Goal: Task Accomplishment & Management: Complete application form

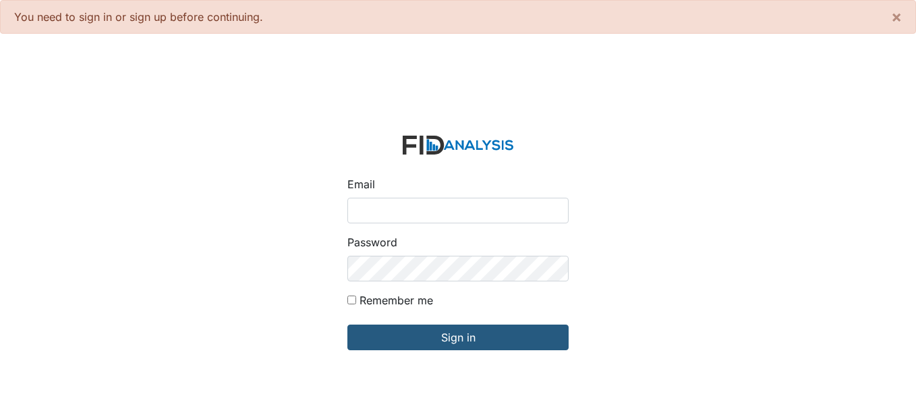
drag, startPoint x: 408, startPoint y: 212, endPoint x: 411, endPoint y: 218, distance: 7.5
click at [408, 212] on input "Email" at bounding box center [457, 211] width 221 height 26
type input "[EMAIL_ADDRESS][DOMAIN_NAME]"
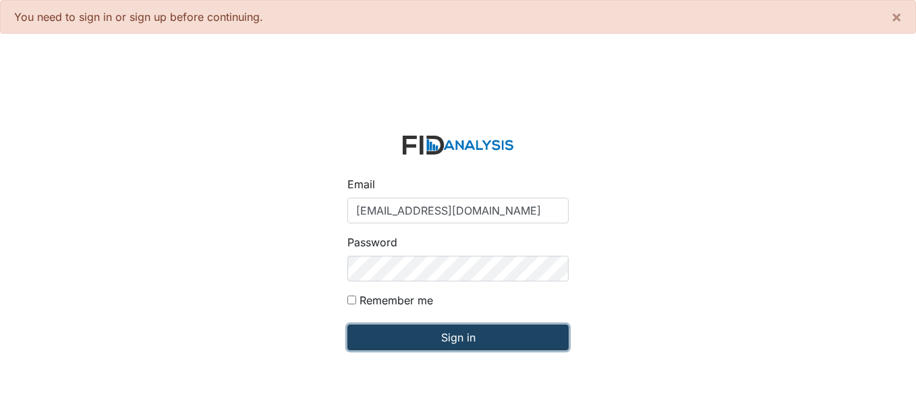
click at [420, 330] on input "Sign in" at bounding box center [457, 337] width 221 height 26
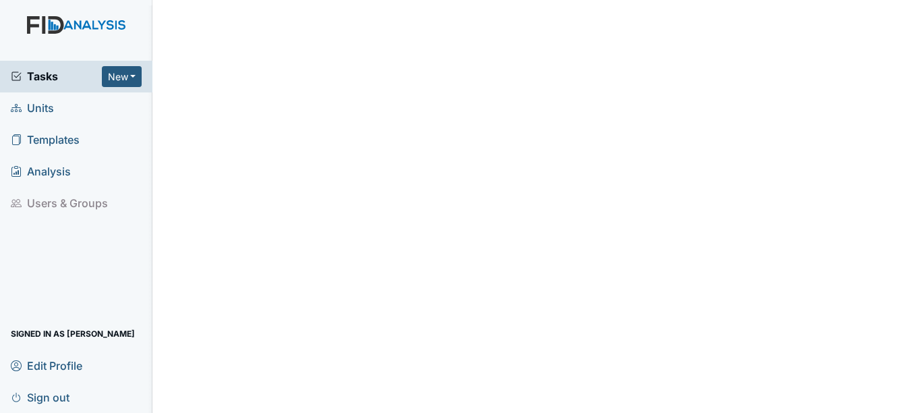
click at [49, 116] on span "Units" at bounding box center [32, 108] width 43 height 21
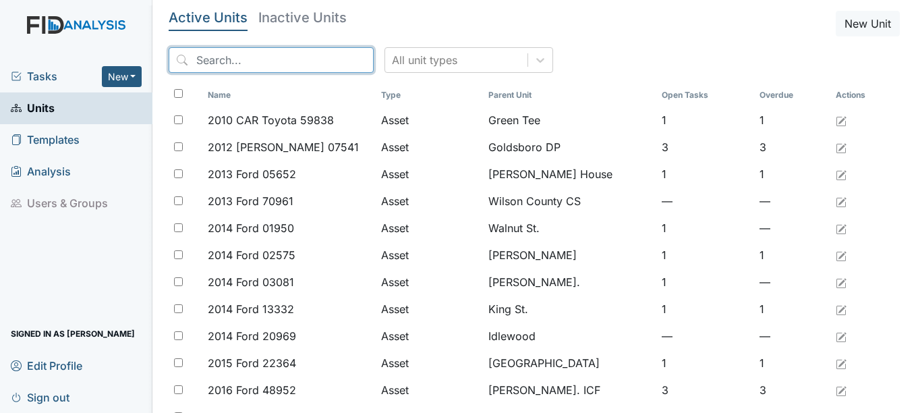
click at [262, 66] on input "search" at bounding box center [271, 60] width 205 height 26
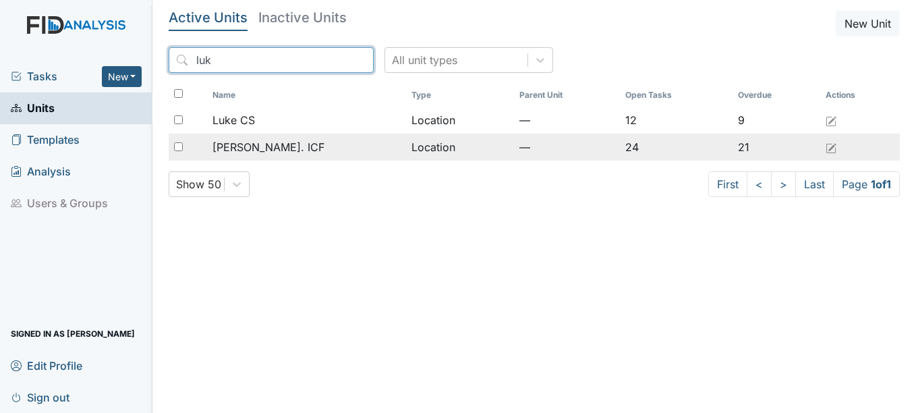
type input "luk"
click at [273, 142] on span "[PERSON_NAME]. ICF" at bounding box center [268, 147] width 112 height 16
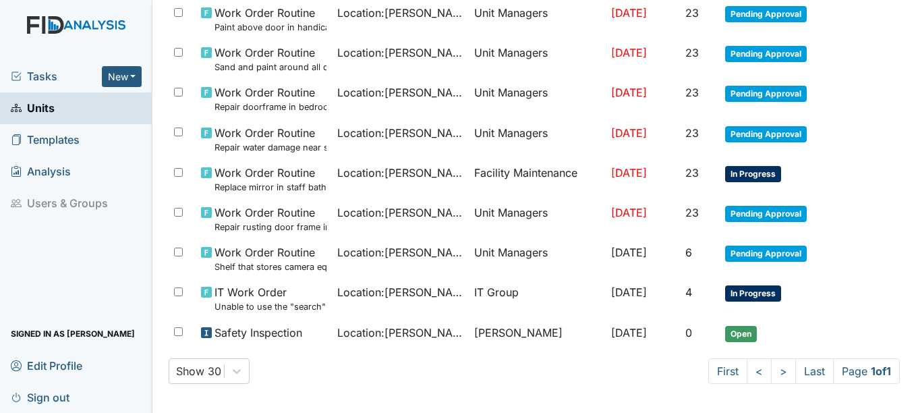
scroll to position [877, 0]
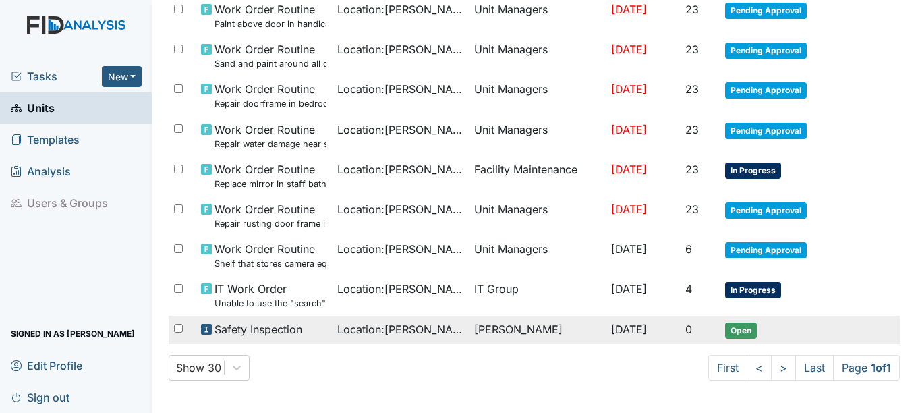
click at [744, 331] on span "Open" at bounding box center [741, 330] width 32 height 16
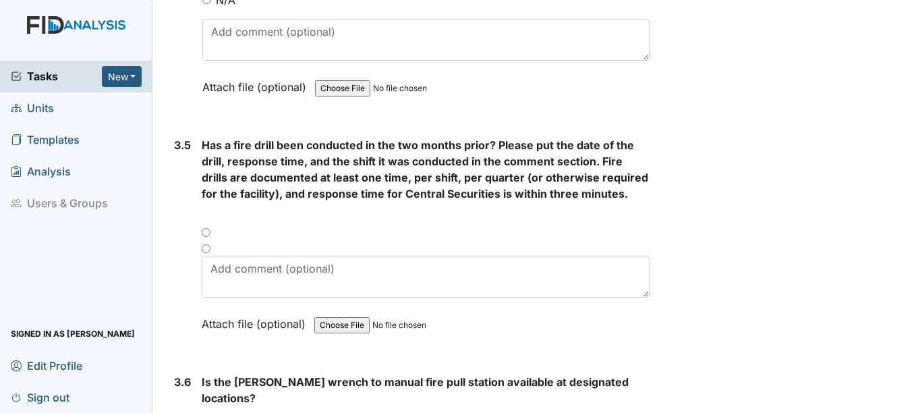
scroll to position [6405, 0]
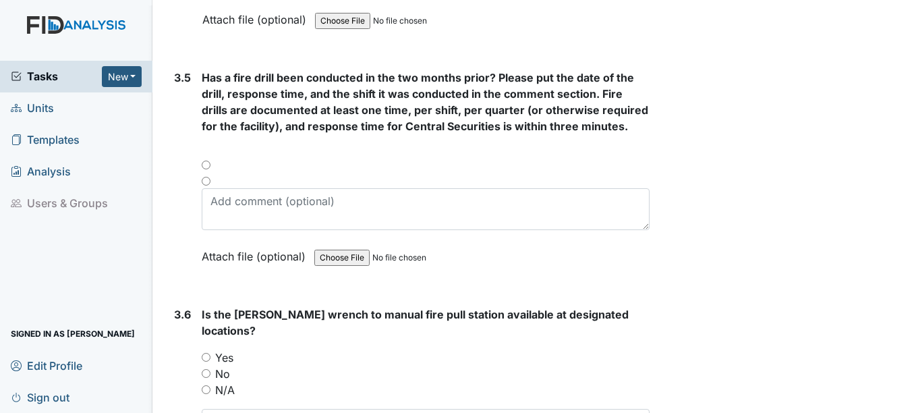
click at [210, 187] on div "Has a fire drill been conducted in the two months prior? Please put the date of…" at bounding box center [425, 171] width 447 height 204
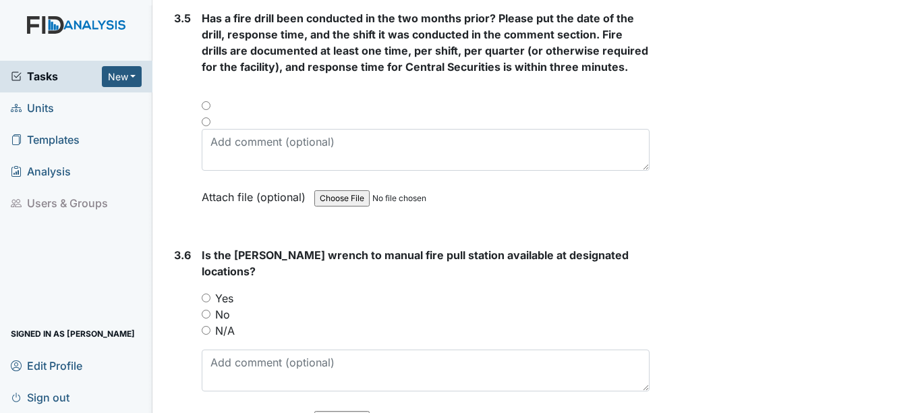
scroll to position [6472, 0]
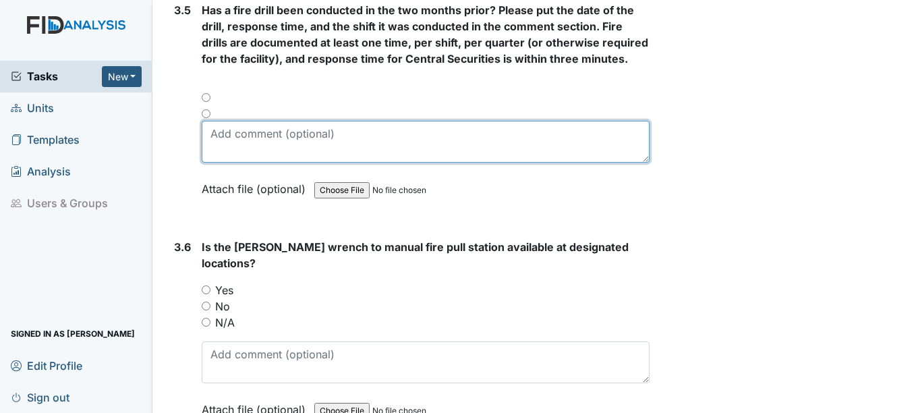
click at [236, 146] on textarea at bounding box center [425, 142] width 447 height 42
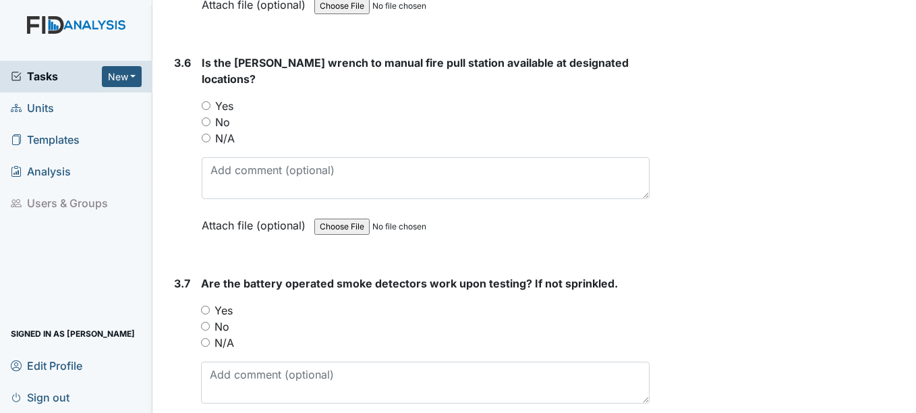
scroll to position [6674, 0]
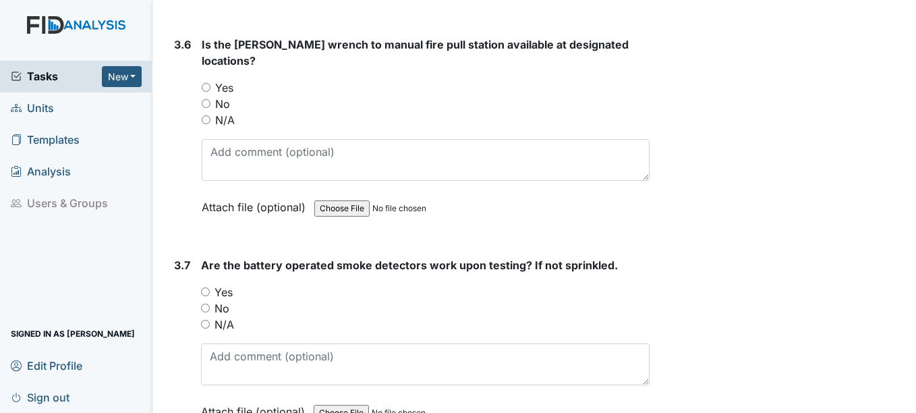
type textarea "[DATE] 1st"
click at [225, 80] on label "Yes" at bounding box center [224, 88] width 18 height 16
click at [210, 83] on input "Yes" at bounding box center [206, 87] width 9 height 9
radio input "true"
click at [229, 316] on label "N/A" at bounding box center [224, 324] width 20 height 16
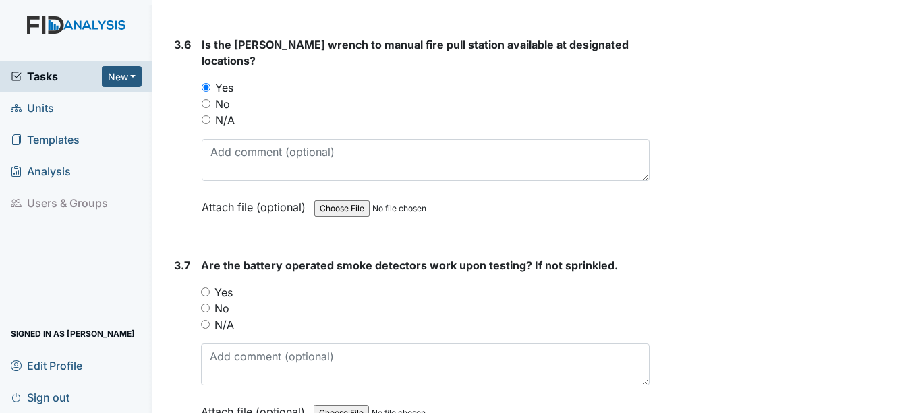
click at [210, 320] on input "N/A" at bounding box center [205, 324] width 9 height 9
radio input "true"
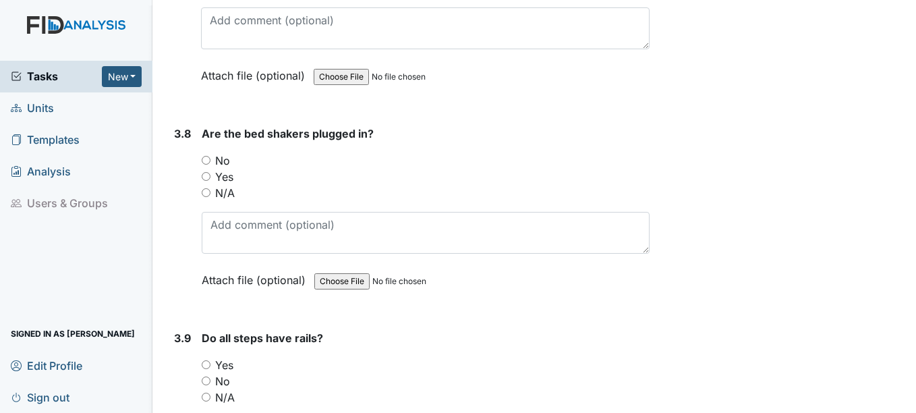
scroll to position [7011, 0]
click at [225, 183] on label "N/A" at bounding box center [225, 191] width 20 height 16
click at [210, 187] on input "N/A" at bounding box center [206, 191] width 9 height 9
radio input "true"
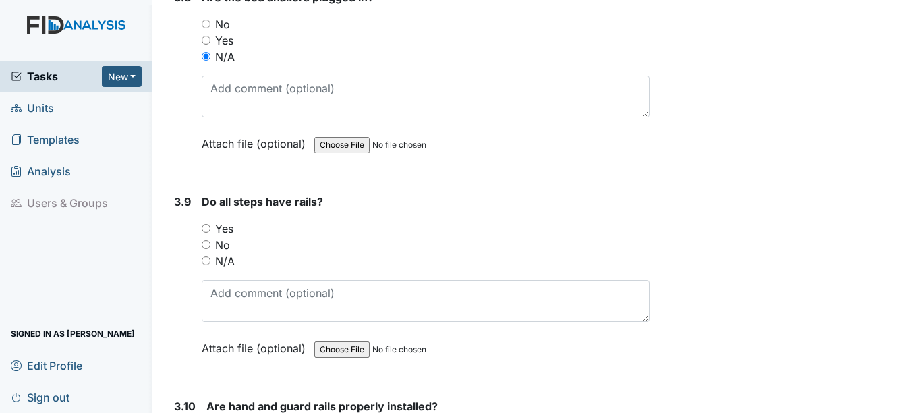
click at [229, 253] on label "N/A" at bounding box center [225, 261] width 20 height 16
click at [210, 256] on input "N/A" at bounding box center [206, 260] width 9 height 9
radio input "true"
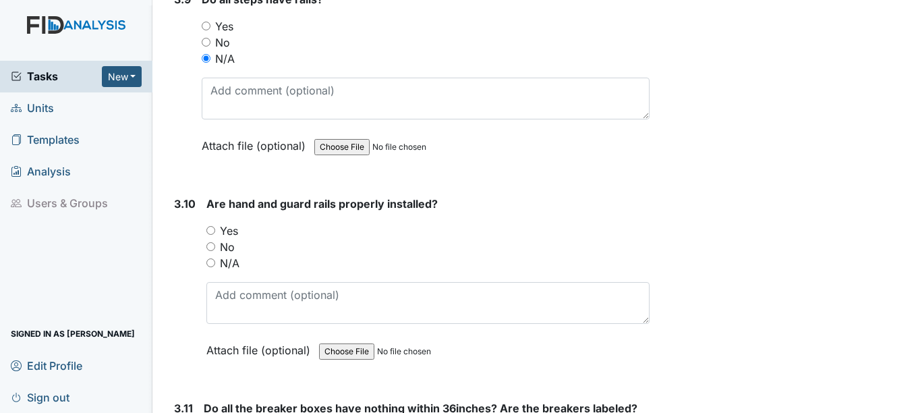
click at [232, 255] on label "N/A" at bounding box center [230, 263] width 20 height 16
click at [215, 258] on input "N/A" at bounding box center [210, 262] width 9 height 9
radio input "true"
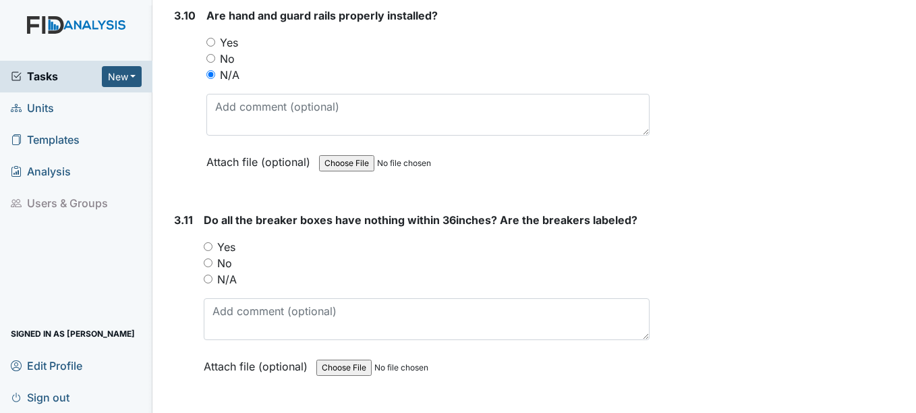
scroll to position [7551, 0]
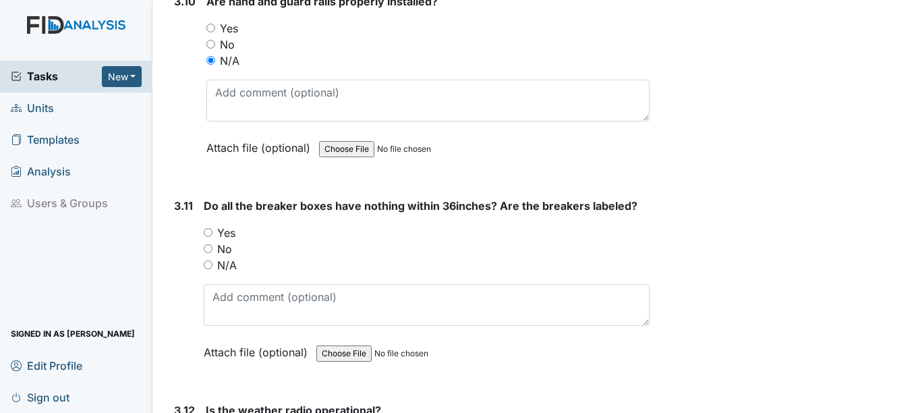
click at [227, 224] on label "Yes" at bounding box center [226, 232] width 18 height 16
click at [212, 228] on input "Yes" at bounding box center [208, 232] width 9 height 9
radio input "true"
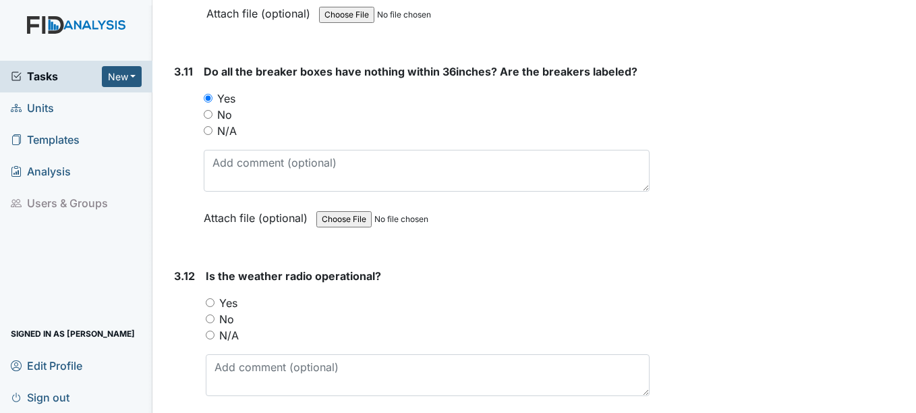
scroll to position [7685, 0]
click at [232, 294] on label "Yes" at bounding box center [228, 302] width 18 height 16
click at [214, 297] on input "Yes" at bounding box center [210, 301] width 9 height 9
radio input "true"
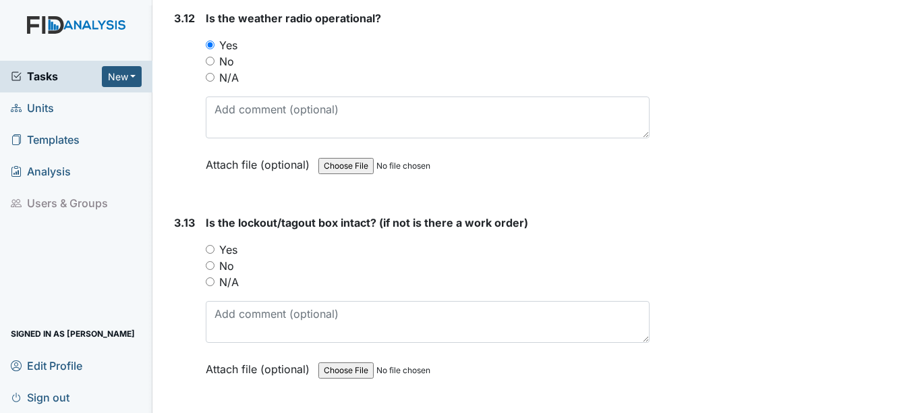
scroll to position [7955, 0]
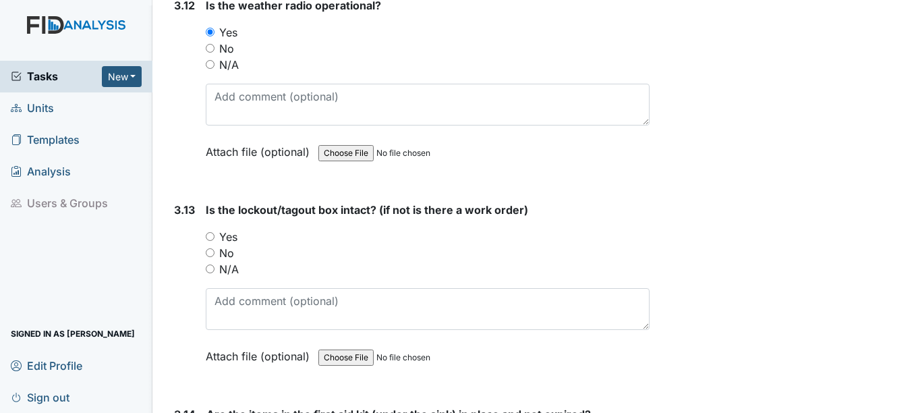
click at [229, 229] on label "Yes" at bounding box center [228, 237] width 18 height 16
click at [214, 232] on input "Yes" at bounding box center [210, 236] width 9 height 9
radio input "true"
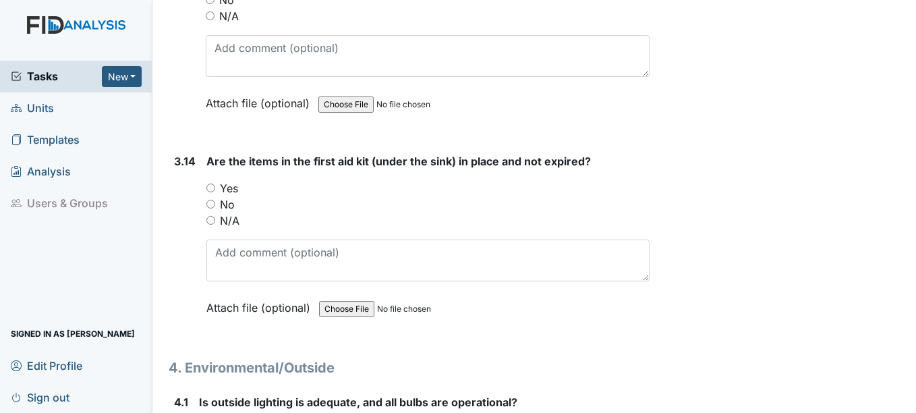
scroll to position [8225, 0]
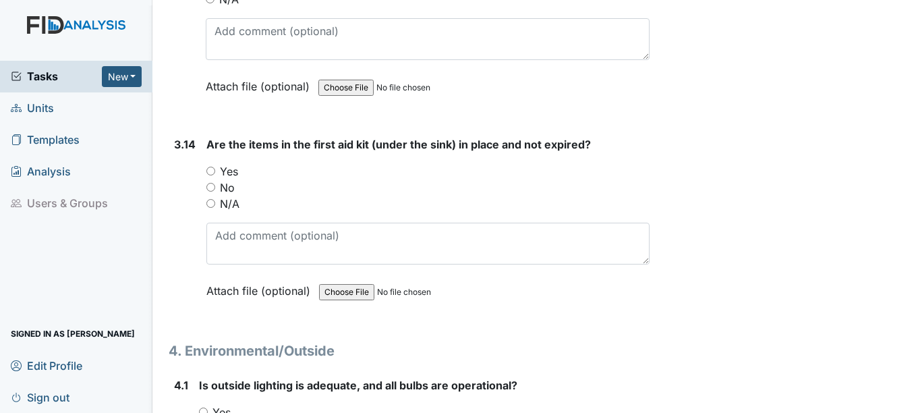
click at [237, 163] on label "Yes" at bounding box center [229, 171] width 18 height 16
click at [215, 167] on input "Yes" at bounding box center [210, 171] width 9 height 9
radio input "true"
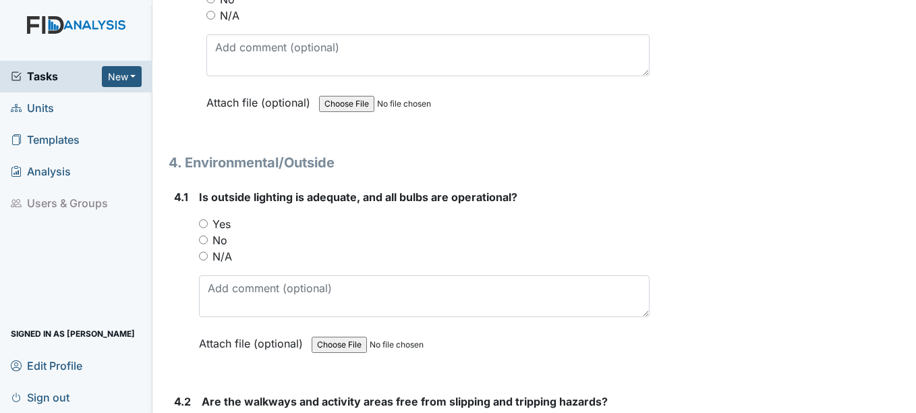
scroll to position [8427, 0]
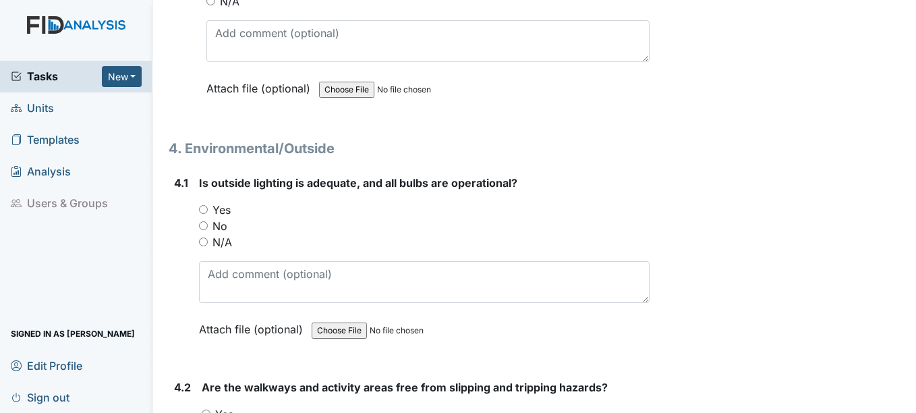
click at [227, 202] on label "Yes" at bounding box center [221, 210] width 18 height 16
click at [208, 205] on input "Yes" at bounding box center [203, 209] width 9 height 9
radio input "true"
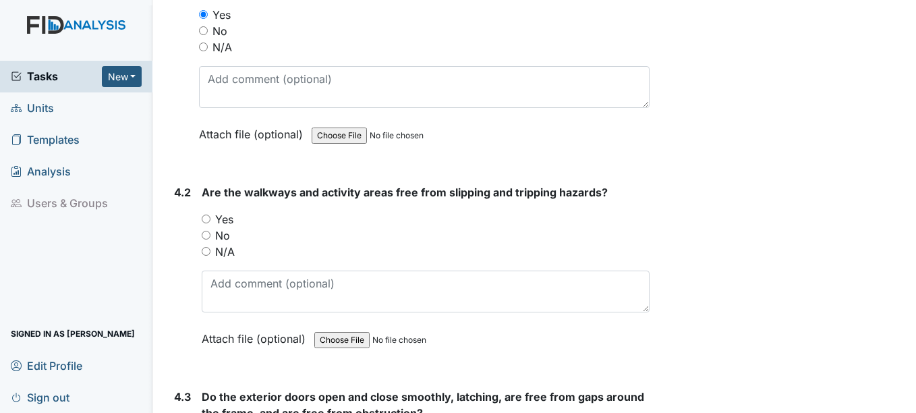
scroll to position [8629, 0]
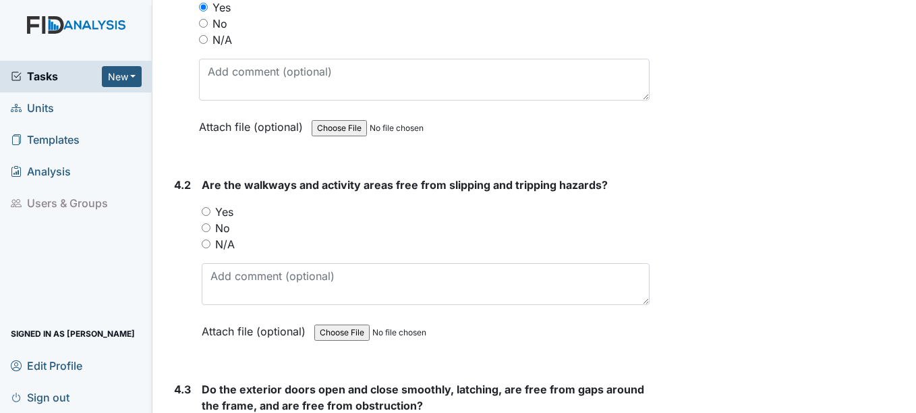
click at [227, 204] on label "Yes" at bounding box center [224, 212] width 18 height 16
click at [210, 207] on input "Yes" at bounding box center [206, 211] width 9 height 9
radio input "true"
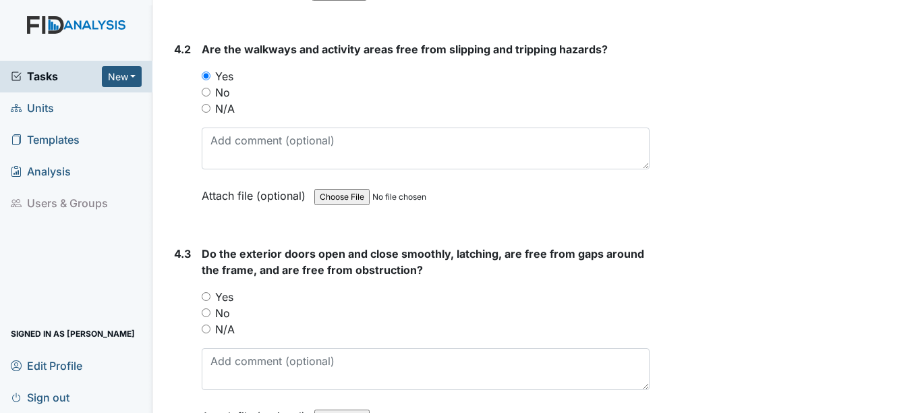
scroll to position [8831, 0]
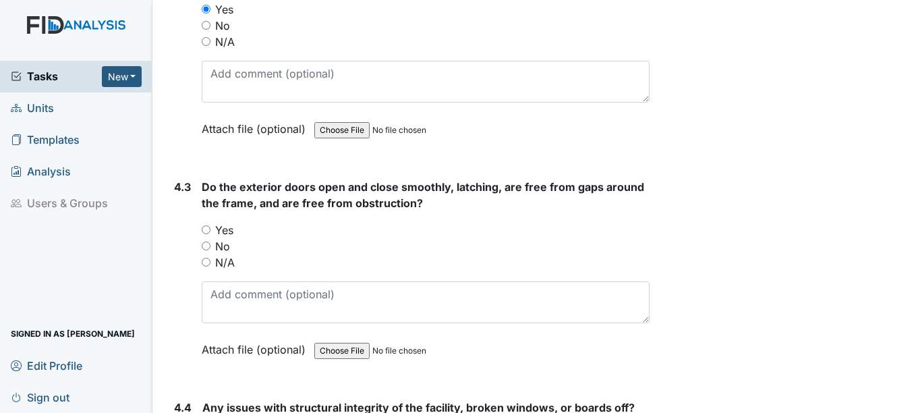
click at [224, 222] on label "Yes" at bounding box center [224, 230] width 18 height 16
click at [210, 225] on input "Yes" at bounding box center [206, 229] width 9 height 9
radio input "true"
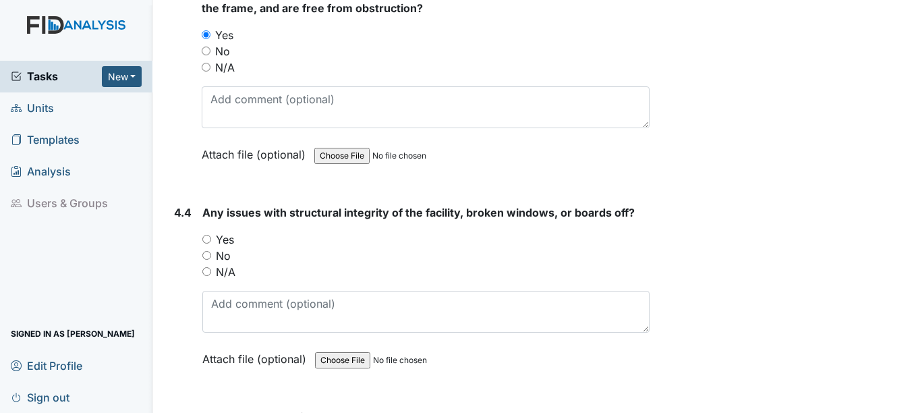
scroll to position [9034, 0]
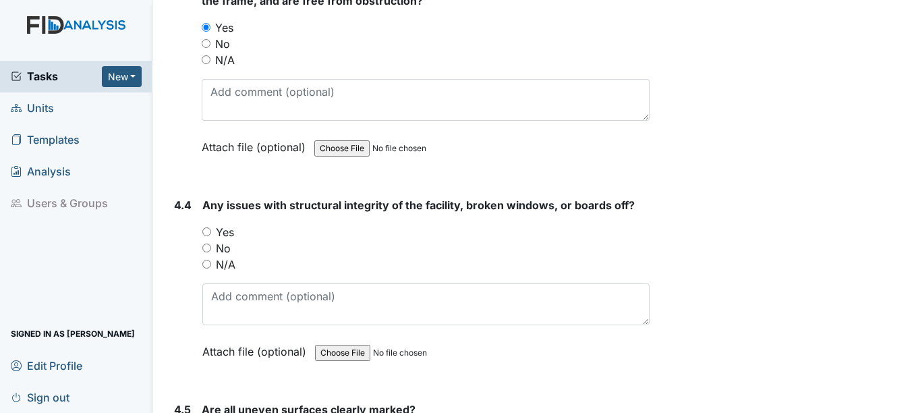
click at [229, 240] on label "No" at bounding box center [223, 248] width 15 height 16
click at [211, 243] on input "No" at bounding box center [206, 247] width 9 height 9
radio input "true"
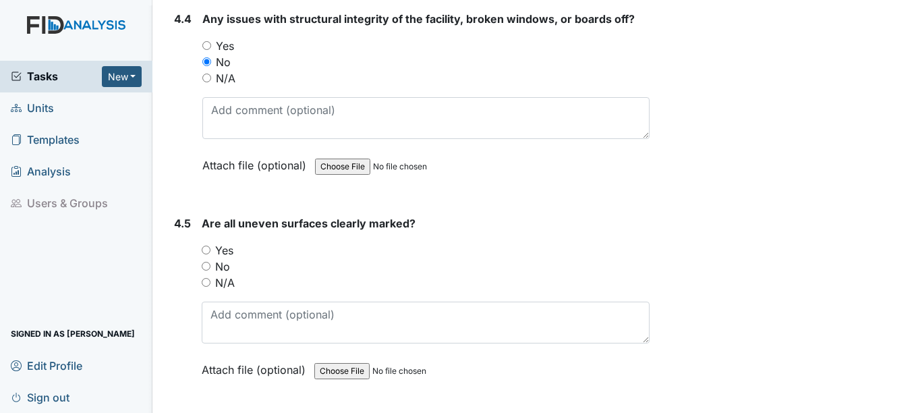
scroll to position [9236, 0]
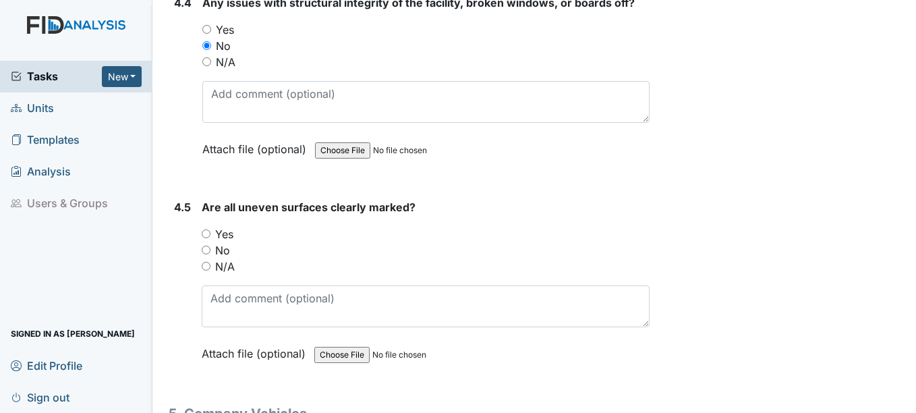
click at [232, 258] on label "N/A" at bounding box center [225, 266] width 20 height 16
click at [210, 262] on input "N/A" at bounding box center [206, 266] width 9 height 9
radio input "true"
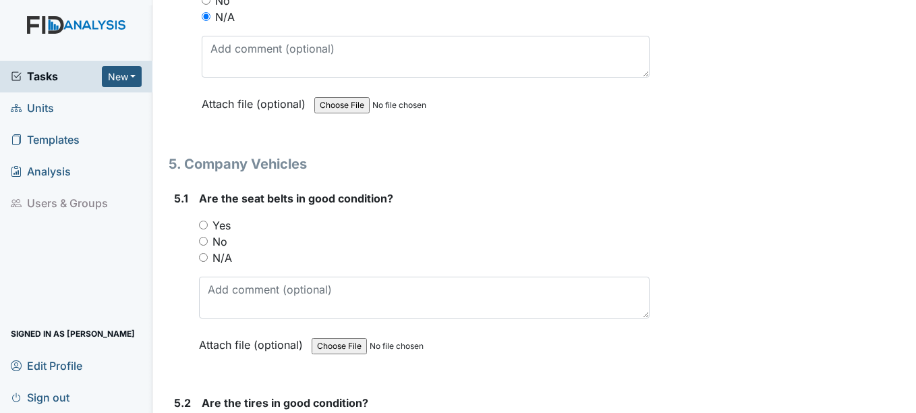
scroll to position [9506, 0]
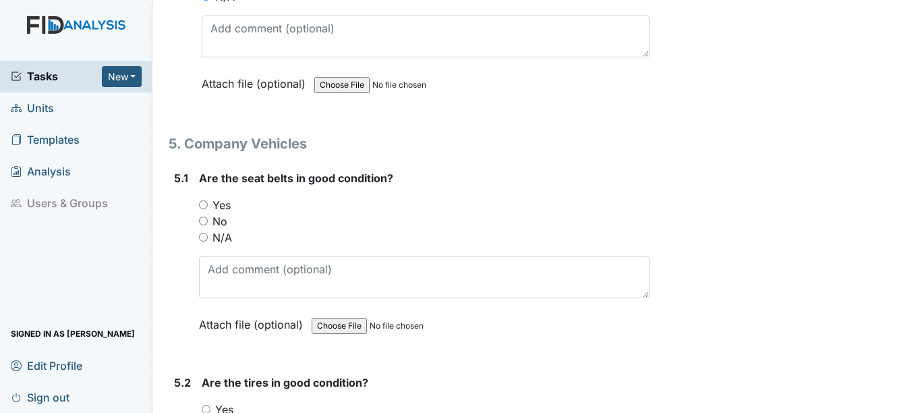
click at [229, 197] on label "Yes" at bounding box center [221, 205] width 18 height 16
click at [208, 200] on input "Yes" at bounding box center [203, 204] width 9 height 9
radio input "true"
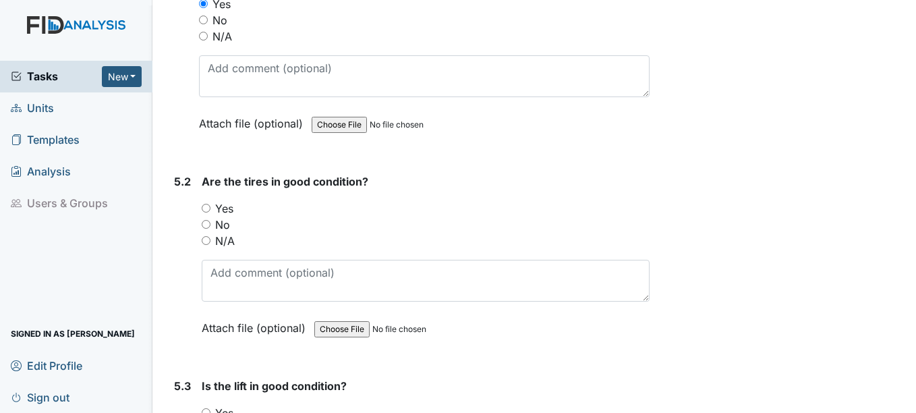
scroll to position [9708, 0]
click at [228, 199] on label "Yes" at bounding box center [224, 207] width 18 height 16
click at [210, 202] on input "Yes" at bounding box center [206, 206] width 9 height 9
radio input "true"
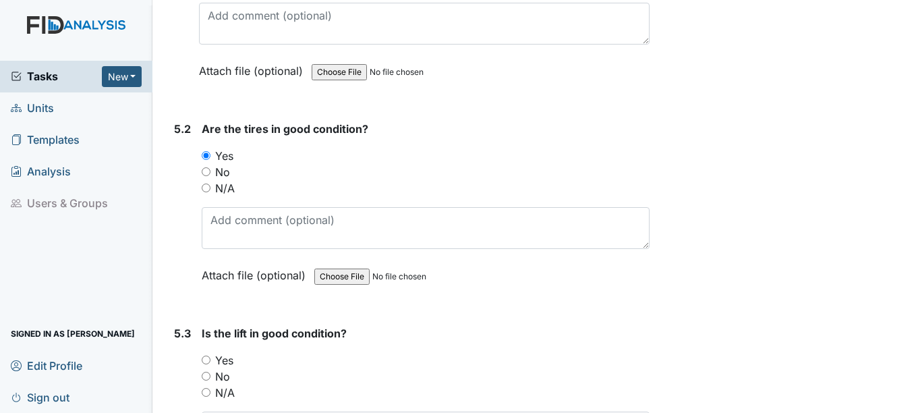
scroll to position [9910, 0]
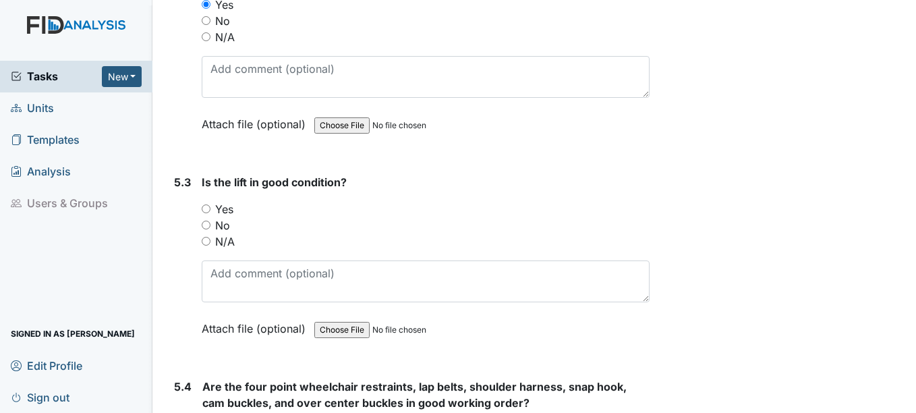
click at [227, 233] on label "N/A" at bounding box center [225, 241] width 20 height 16
click at [210, 237] on input "N/A" at bounding box center [206, 241] width 9 height 9
radio input "true"
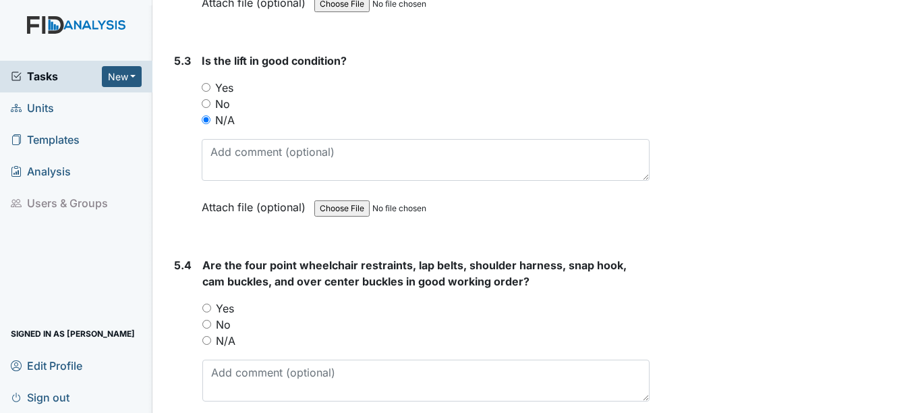
scroll to position [10045, 0]
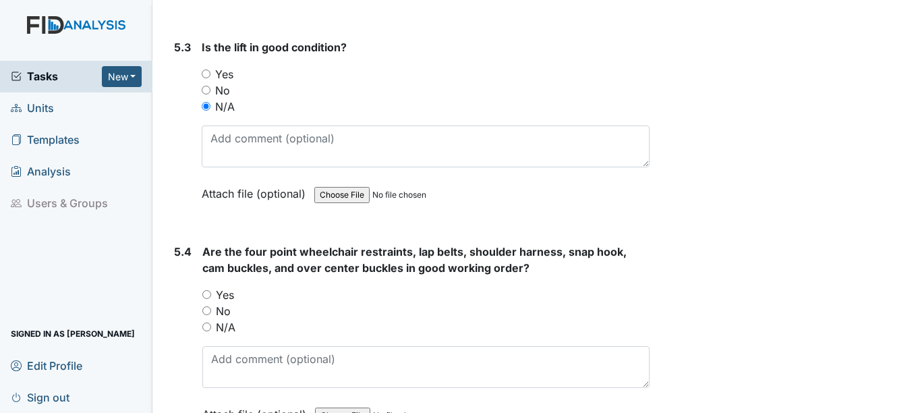
click at [227, 319] on label "N/A" at bounding box center [226, 327] width 20 height 16
click at [211, 322] on input "N/A" at bounding box center [206, 326] width 9 height 9
radio input "true"
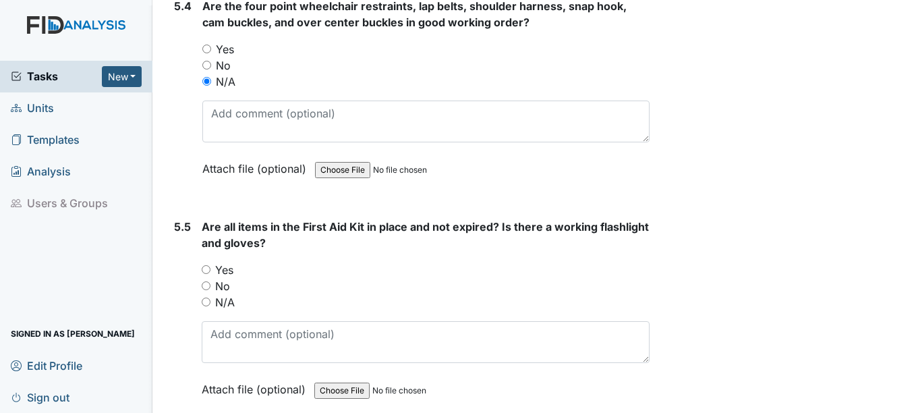
scroll to position [10315, 0]
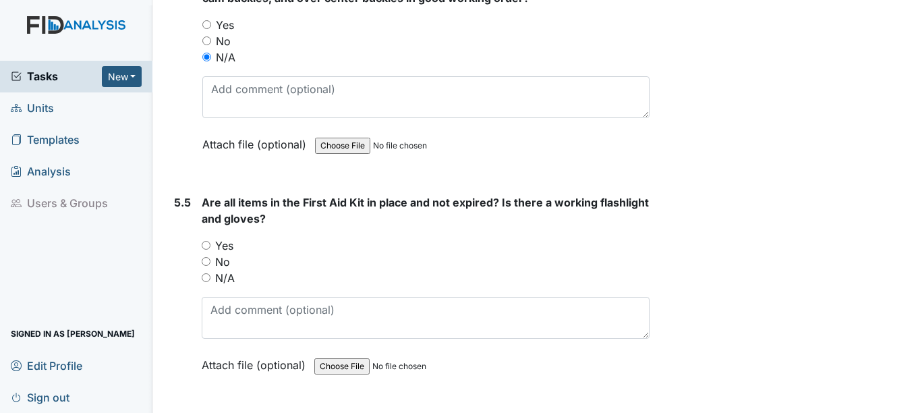
click at [232, 237] on label "Yes" at bounding box center [224, 245] width 18 height 16
click at [210, 241] on input "Yes" at bounding box center [206, 245] width 9 height 9
radio input "true"
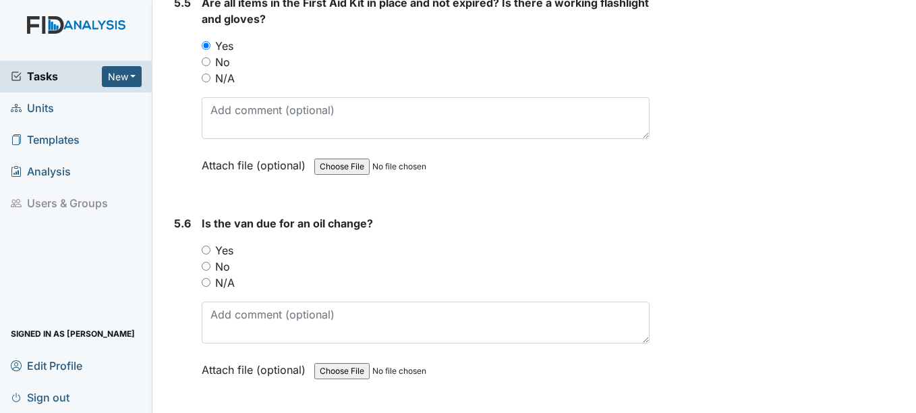
scroll to position [10517, 0]
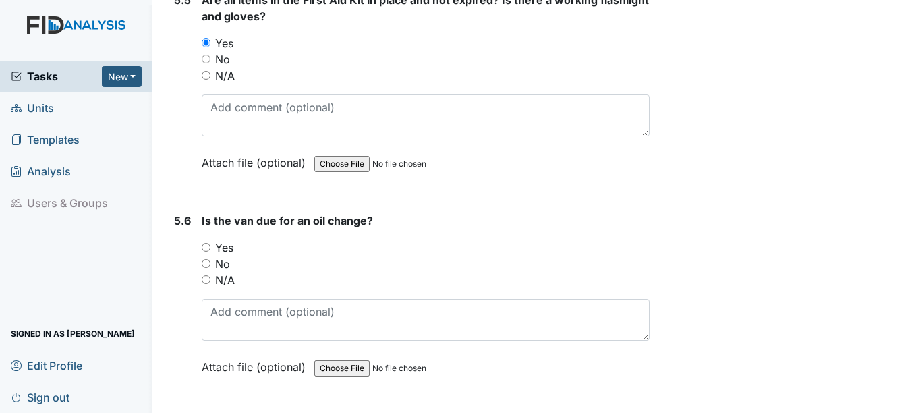
click at [226, 256] on label "No" at bounding box center [222, 264] width 15 height 16
click at [210, 259] on input "No" at bounding box center [206, 263] width 9 height 9
radio input "true"
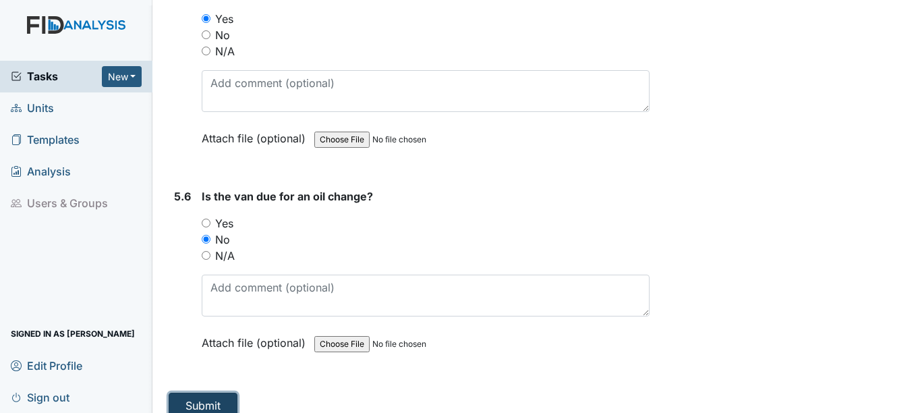
click at [210, 392] on button "Submit" at bounding box center [203, 405] width 69 height 26
